Goal: Task Accomplishment & Management: Use online tool/utility

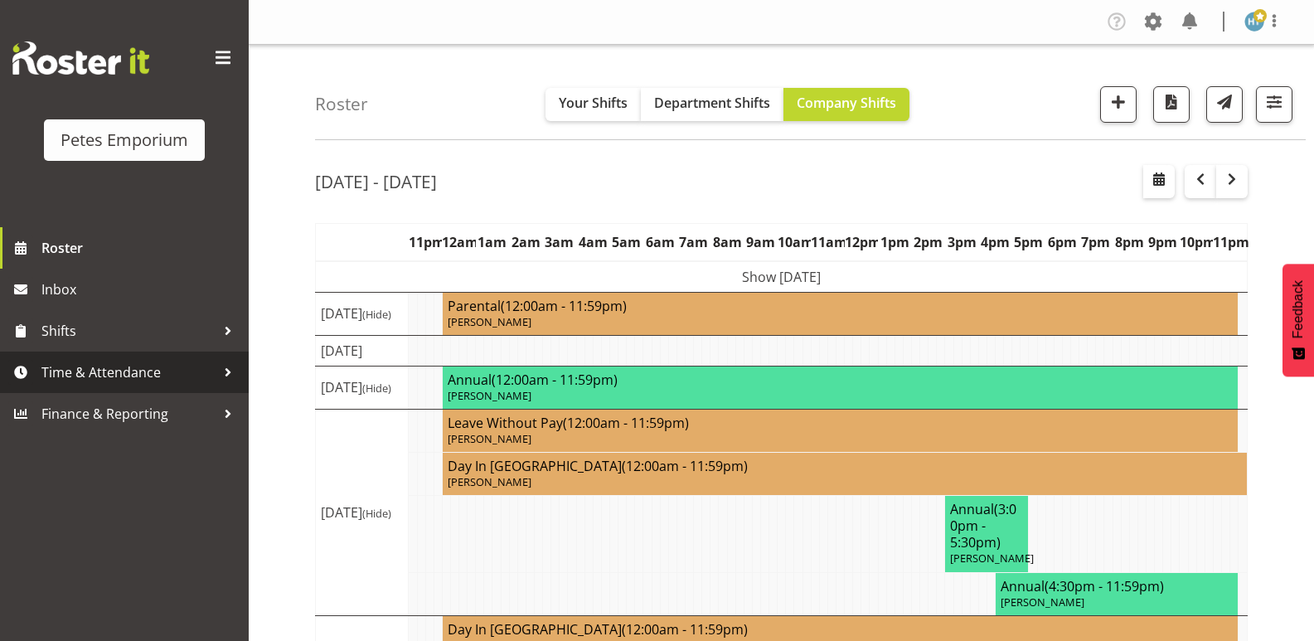
click at [123, 376] on span "Time & Attendance" at bounding box center [128, 372] width 174 height 25
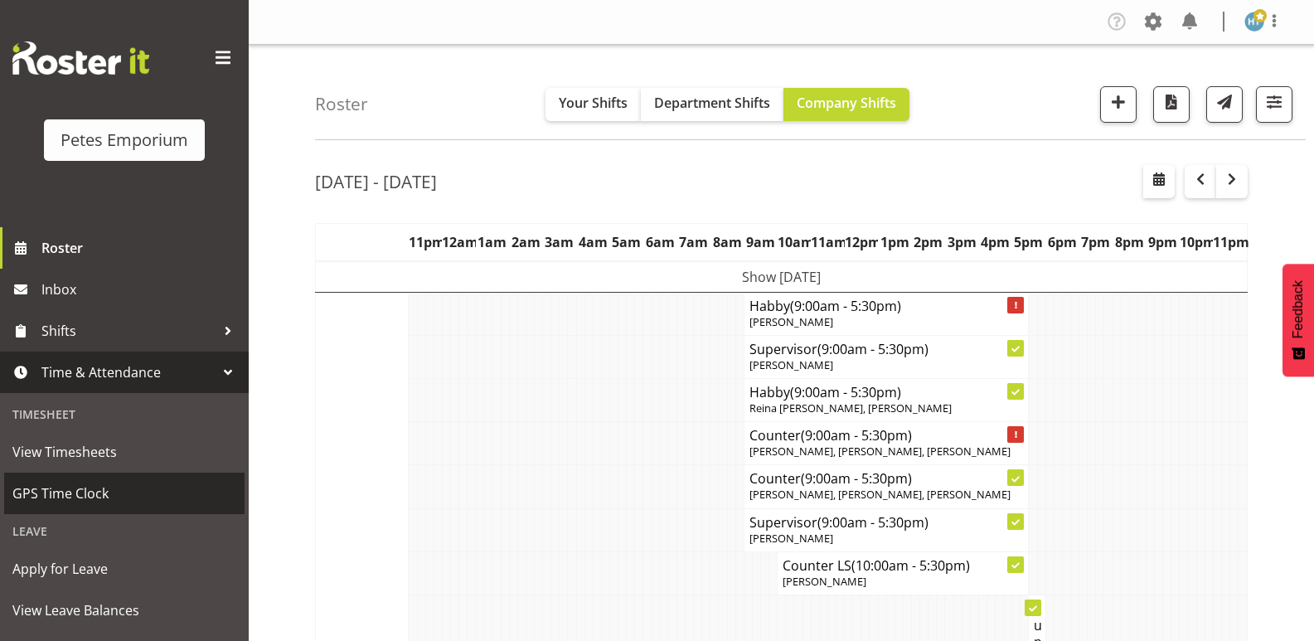
click at [88, 493] on span "GPS Time Clock" at bounding box center [124, 493] width 224 height 25
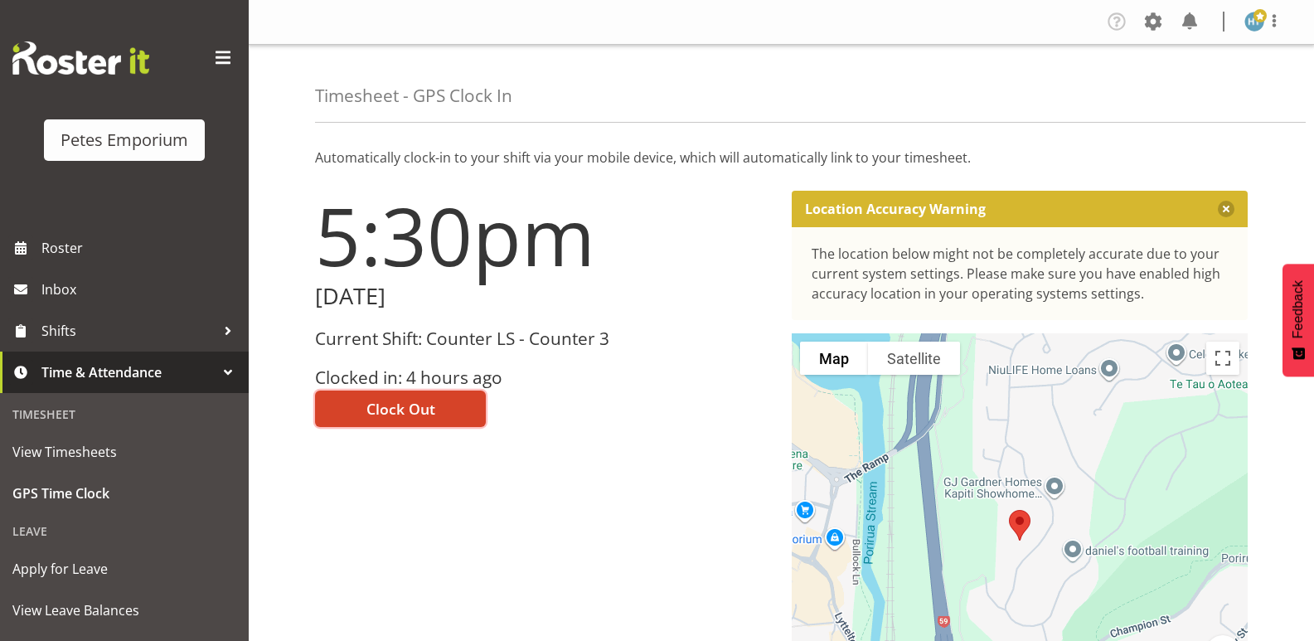
click at [416, 411] on span "Clock Out" at bounding box center [400, 409] width 69 height 22
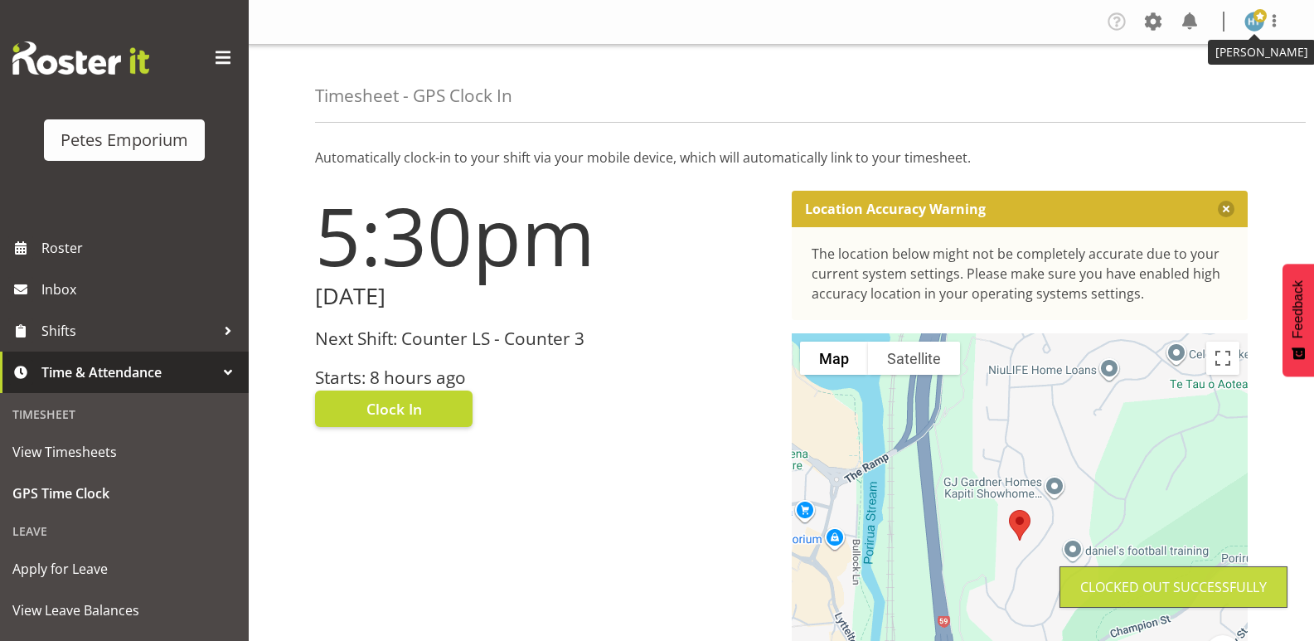
click at [1252, 25] on img at bounding box center [1255, 22] width 20 height 20
click at [1179, 92] on link "Log Out" at bounding box center [1204, 87] width 159 height 30
